Goal: Information Seeking & Learning: Understand process/instructions

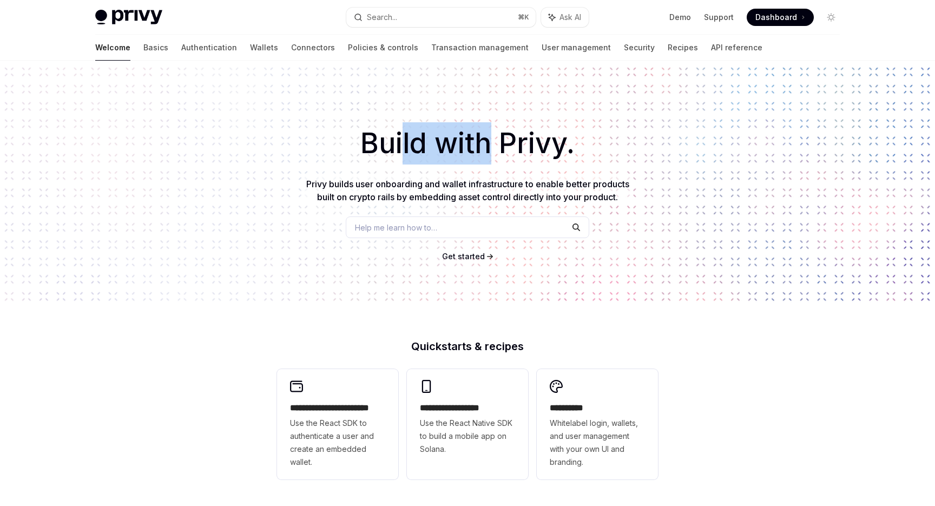
drag, startPoint x: 405, startPoint y: 149, endPoint x: 495, endPoint y: 149, distance: 90.4
click at [495, 149] on h1 "Build with Privy." at bounding box center [467, 143] width 901 height 42
drag, startPoint x: 537, startPoint y: 146, endPoint x: 418, endPoint y: 146, distance: 119.1
click at [418, 146] on h1 "Build with Privy." at bounding box center [467, 143] width 901 height 42
click at [398, 142] on h1 "Build with Privy." at bounding box center [467, 143] width 901 height 42
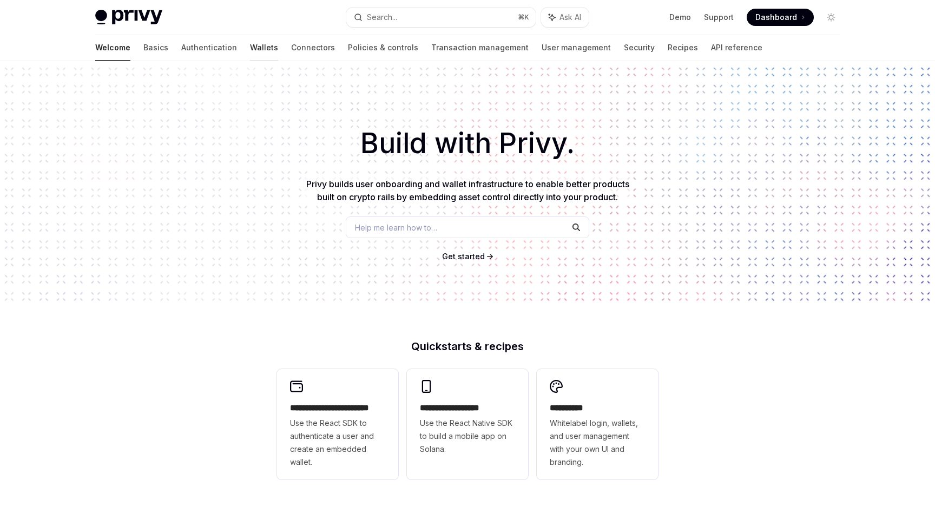
click at [250, 54] on link "Wallets" at bounding box center [264, 48] width 28 height 26
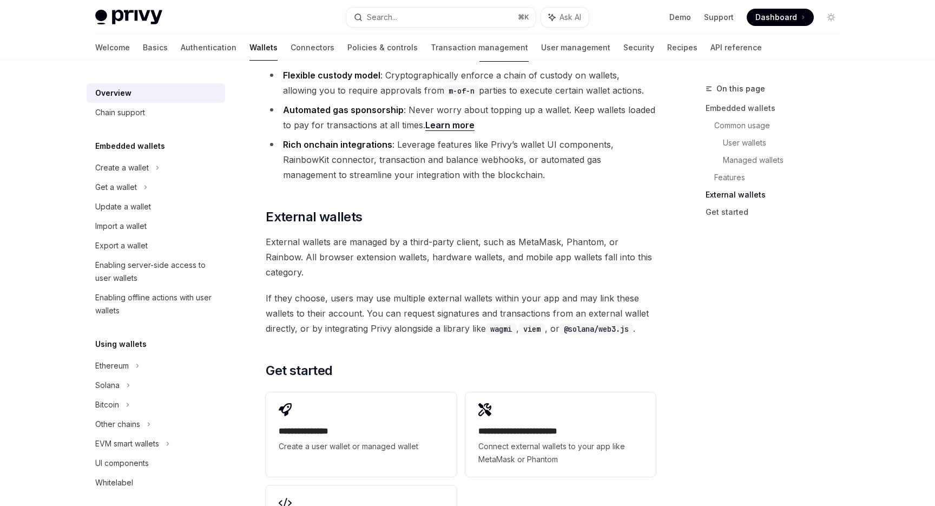
scroll to position [1649, 0]
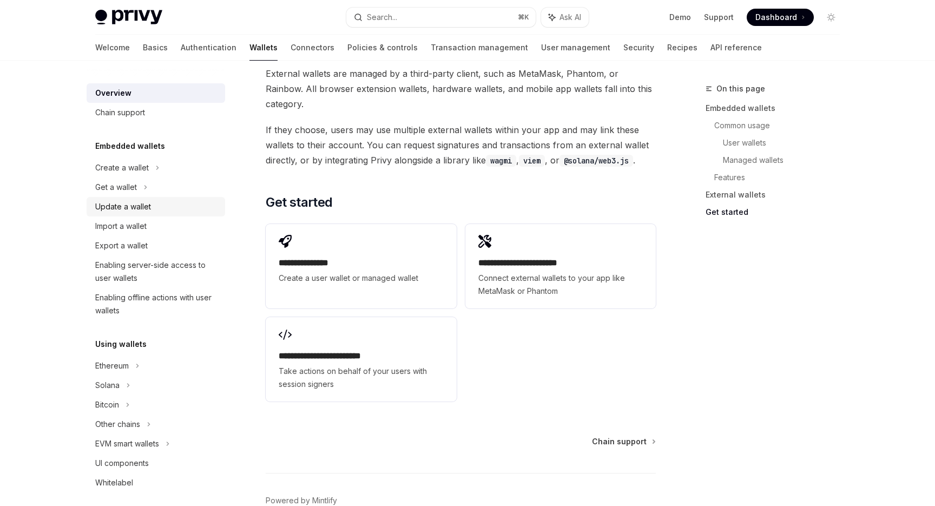
click at [162, 210] on div "Update a wallet" at bounding box center [156, 206] width 123 height 13
type textarea "*"
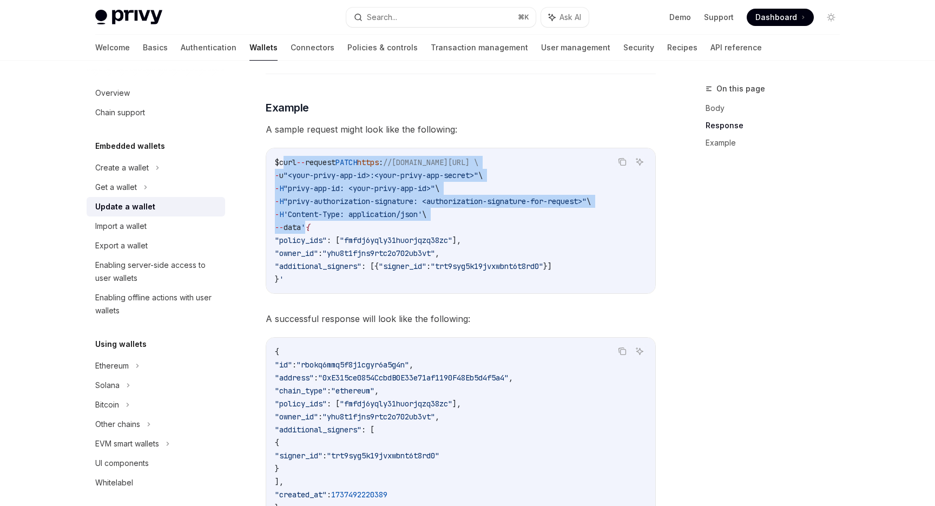
drag, startPoint x: 286, startPoint y: 160, endPoint x: 310, endPoint y: 230, distance: 73.9
click at [310, 230] on code "$ curl -- request PATCH https : //[DOMAIN_NAME][URL] \ - u "<your-privy-app-id>…" at bounding box center [461, 221] width 372 height 130
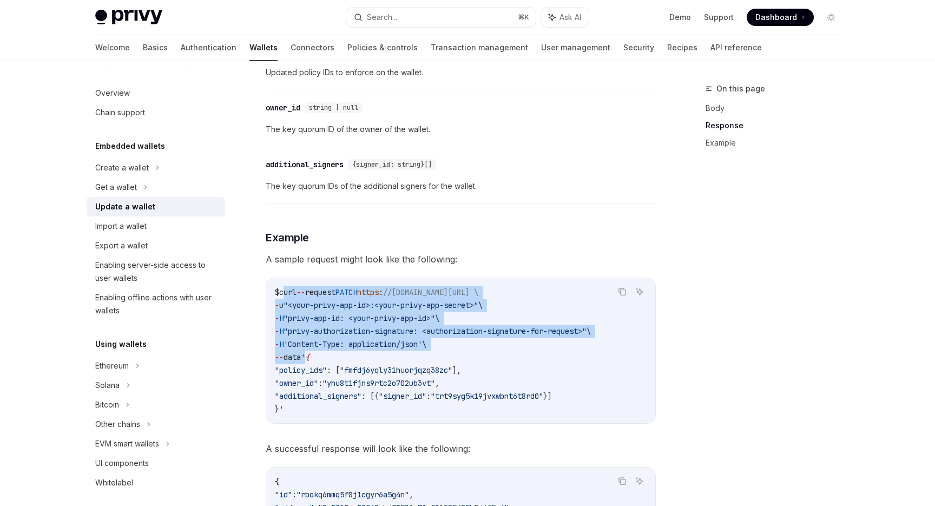
scroll to position [963, 0]
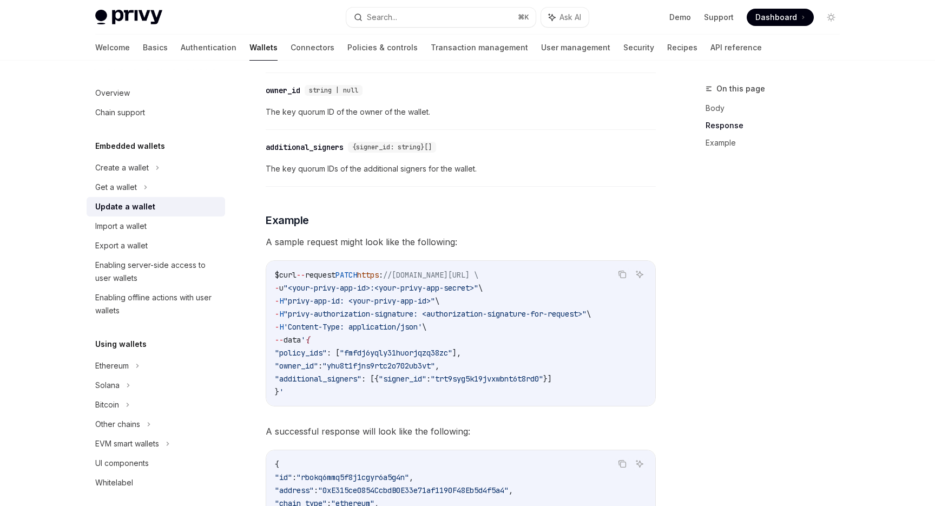
click at [318, 361] on span ""owner_id"" at bounding box center [296, 366] width 43 height 10
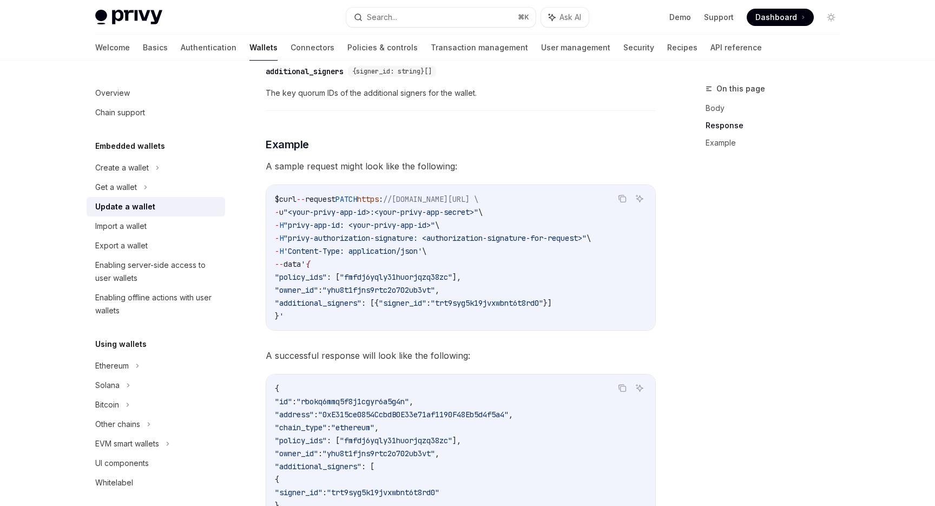
scroll to position [1273, 0]
